Goal: Task Accomplishment & Management: Manage account settings

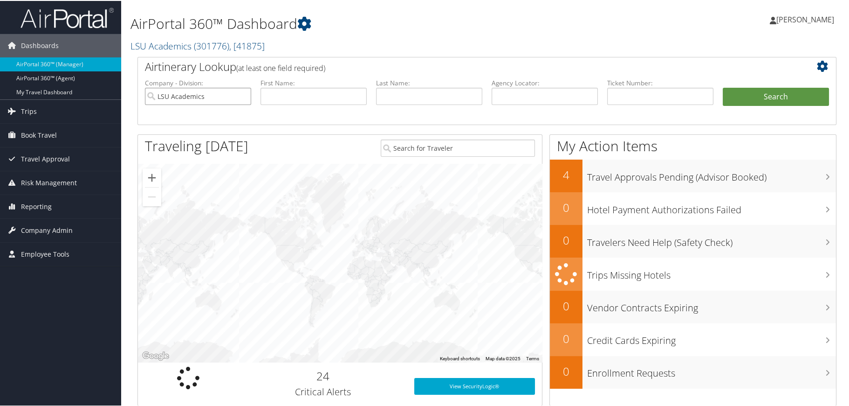
click at [241, 95] on input "LSU Academics" at bounding box center [198, 95] width 106 height 17
click at [64, 225] on span "Company Admin" at bounding box center [47, 229] width 52 height 23
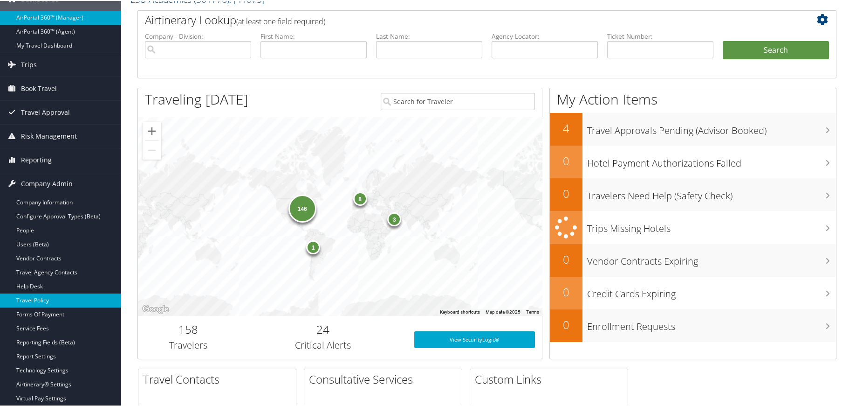
scroll to position [93, 0]
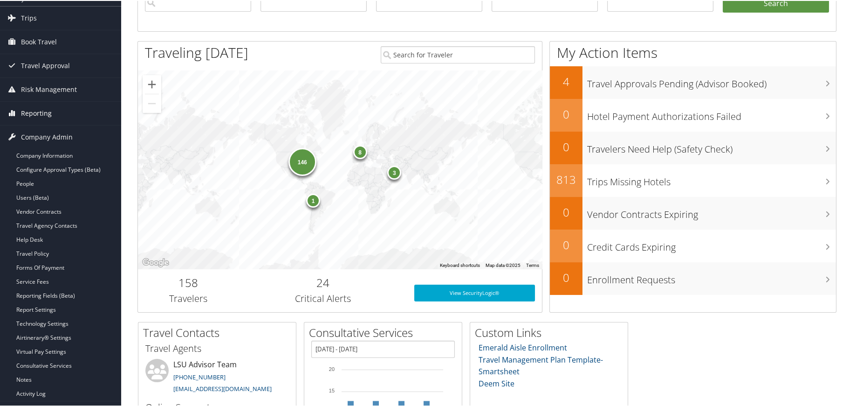
click at [41, 112] on span "Reporting" at bounding box center [36, 112] width 31 height 23
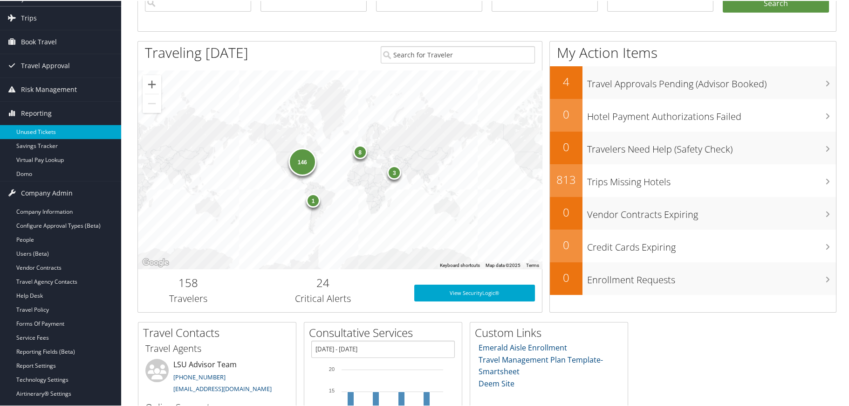
click at [27, 127] on link "Unused Tickets" at bounding box center [60, 131] width 121 height 14
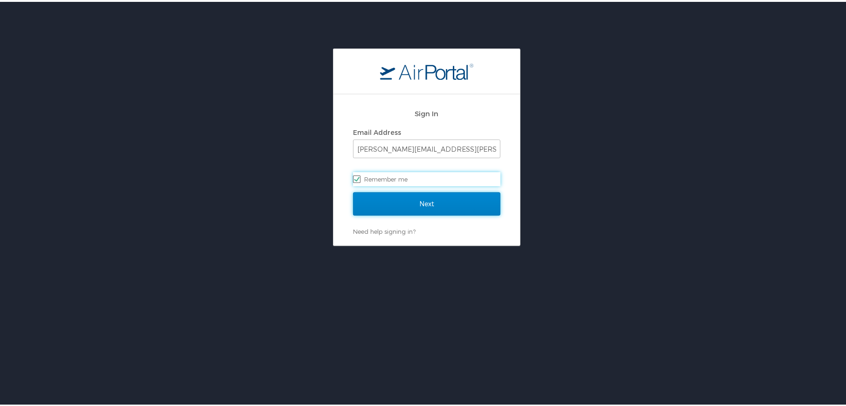
click at [410, 199] on input "Next" at bounding box center [426, 201] width 147 height 23
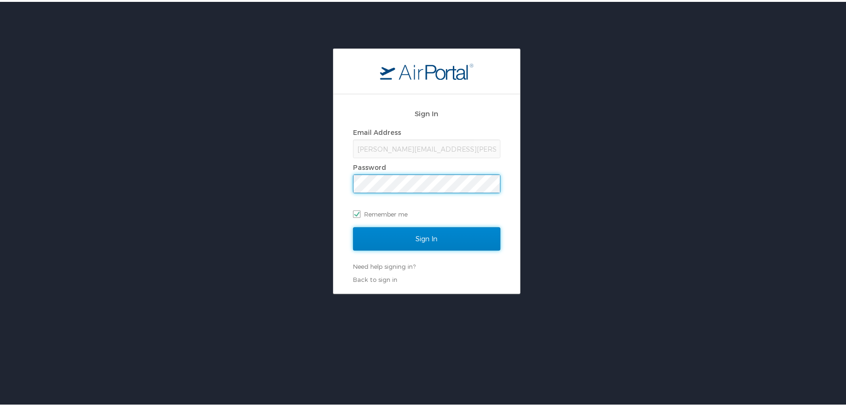
click at [422, 236] on input "Sign In" at bounding box center [426, 236] width 147 height 23
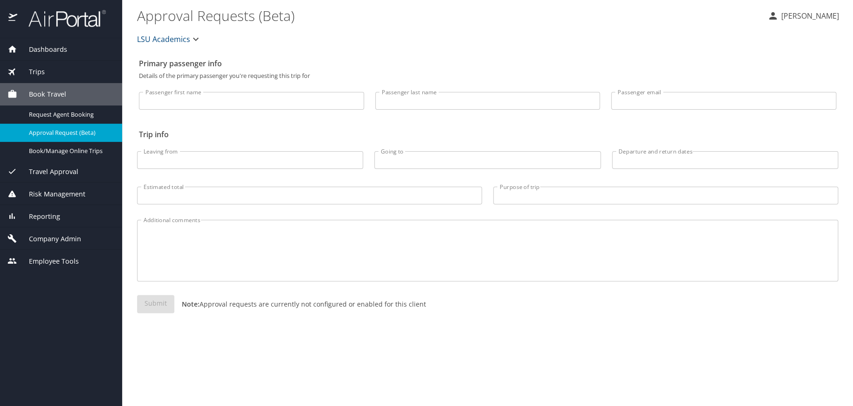
click at [193, 39] on icon "button" at bounding box center [196, 39] width 6 height 3
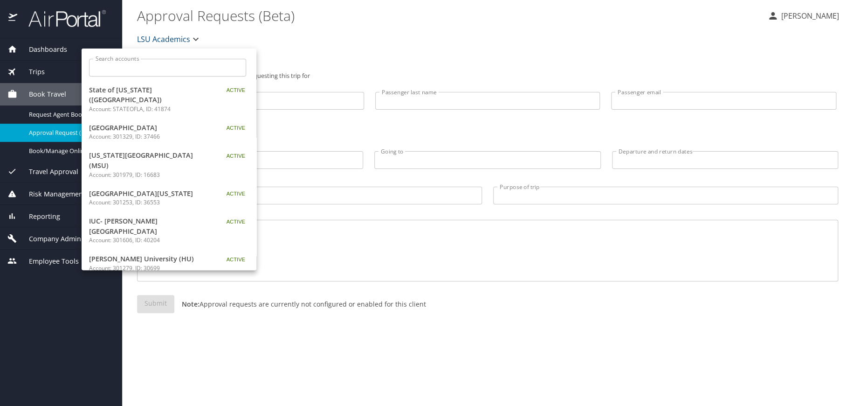
scroll to position [47, 0]
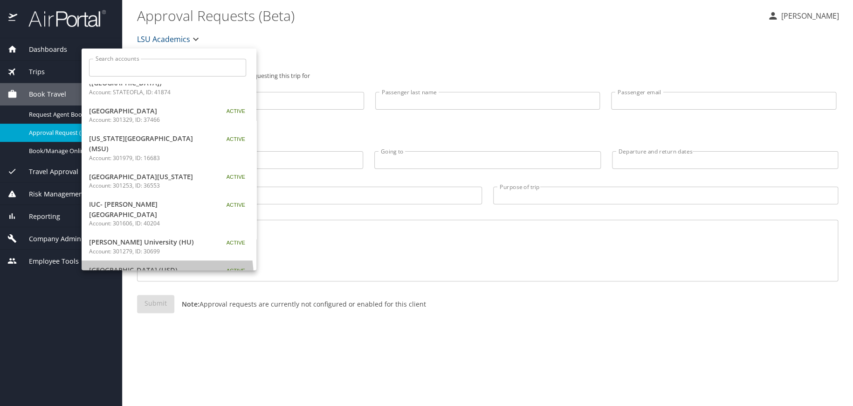
click at [142, 275] on p "Account: 302028, ID: 45606" at bounding box center [147, 279] width 117 height 8
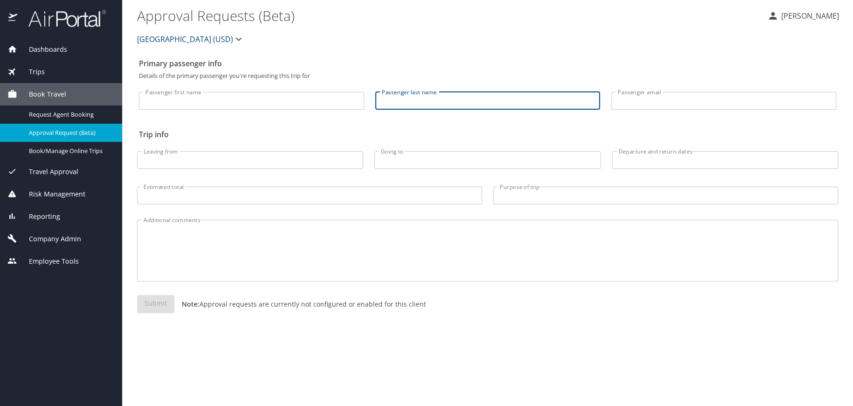
click at [437, 96] on input "Passenger last name" at bounding box center [487, 101] width 225 height 18
click at [438, 100] on input "adibi" at bounding box center [487, 101] width 225 height 18
type input "adibi"
click at [47, 214] on span "Reporting" at bounding box center [38, 216] width 43 height 10
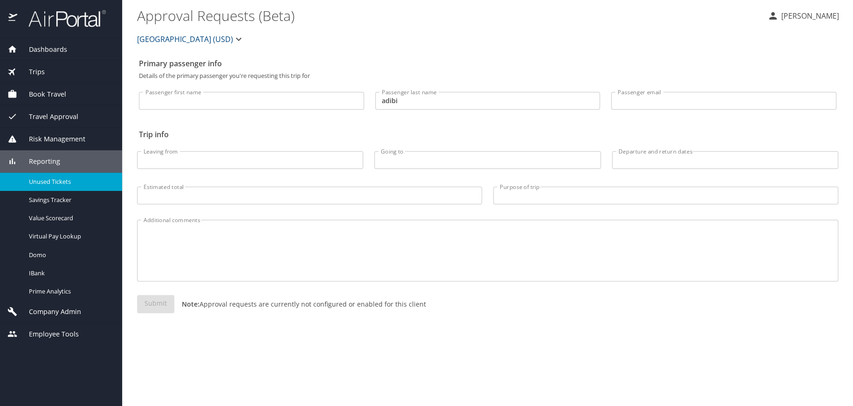
click at [46, 179] on span "Unused Tickets" at bounding box center [70, 181] width 82 height 9
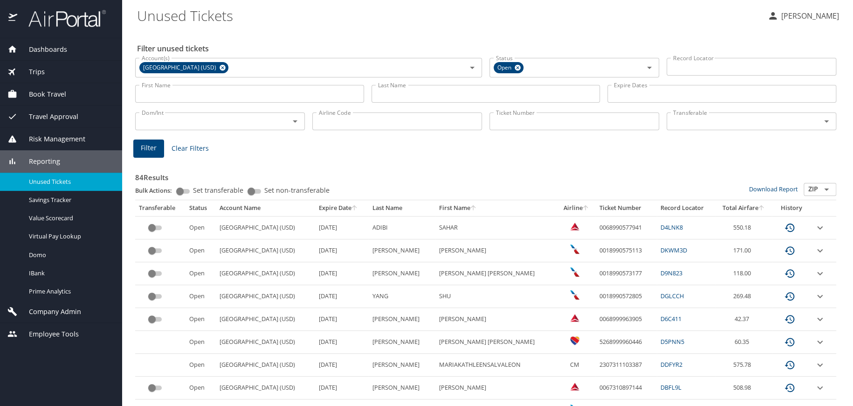
click at [415, 96] on input "Last Name" at bounding box center [486, 94] width 229 height 18
type input "adibi"
click at [138, 148] on button "Filter" at bounding box center [148, 148] width 31 height 18
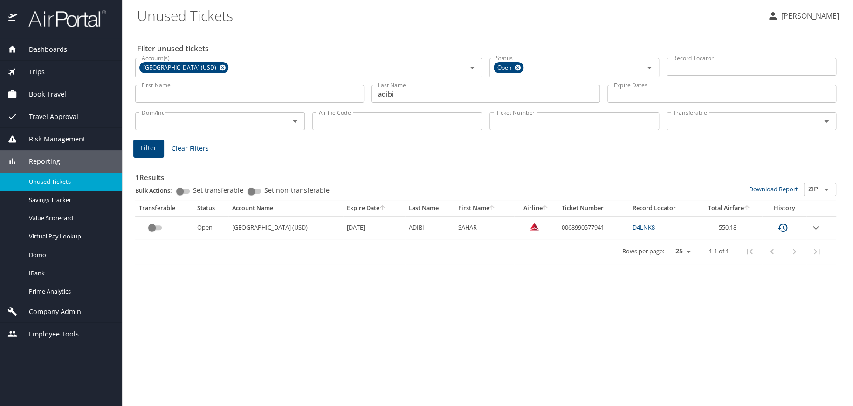
click at [785, 227] on icon "custom pagination table" at bounding box center [783, 227] width 10 height 8
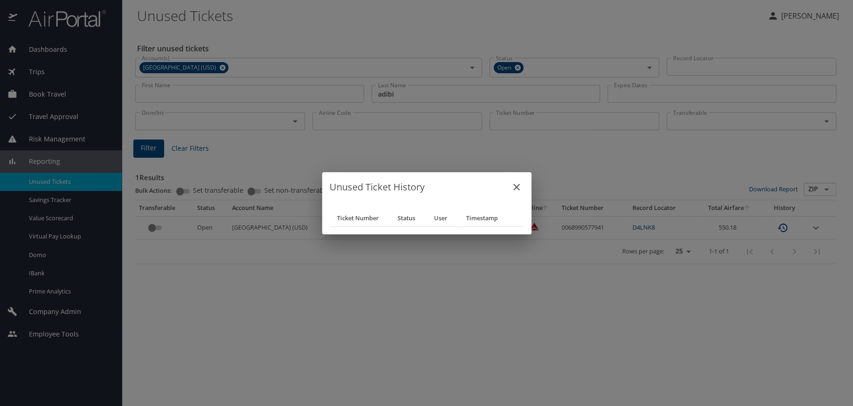
click at [516, 187] on icon "close" at bounding box center [516, 187] width 7 height 7
